Goal: Navigation & Orientation: Find specific page/section

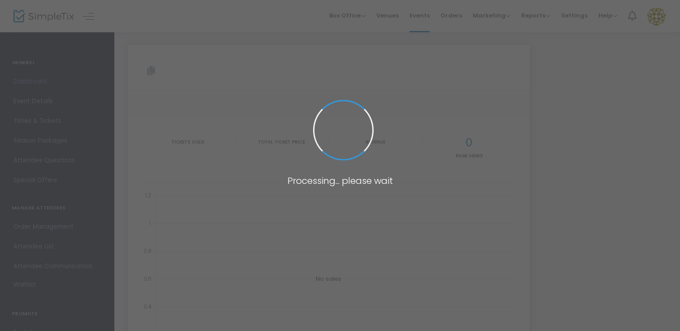
type input "[URL][DOMAIN_NAME]"
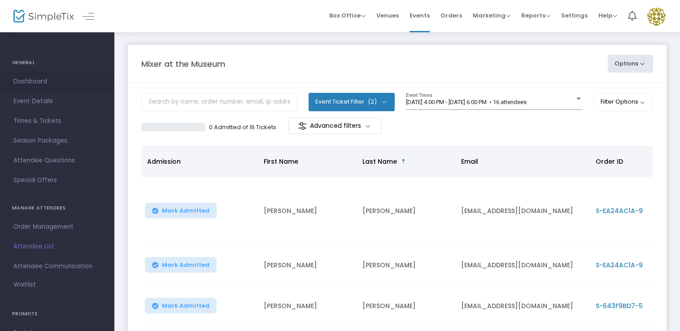
click at [30, 83] on span "Dashboard" at bounding box center [56, 82] width 87 height 12
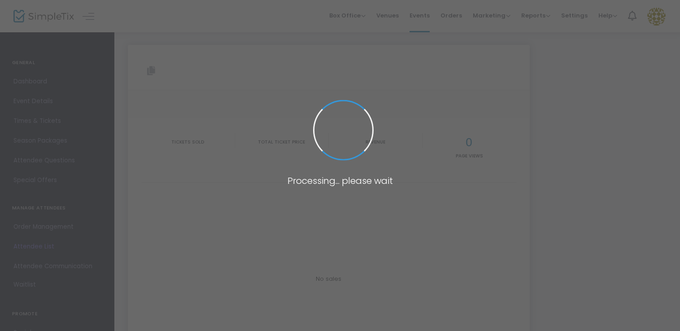
type input "[URL][DOMAIN_NAME]"
